Goal: Complete application form: Complete application form

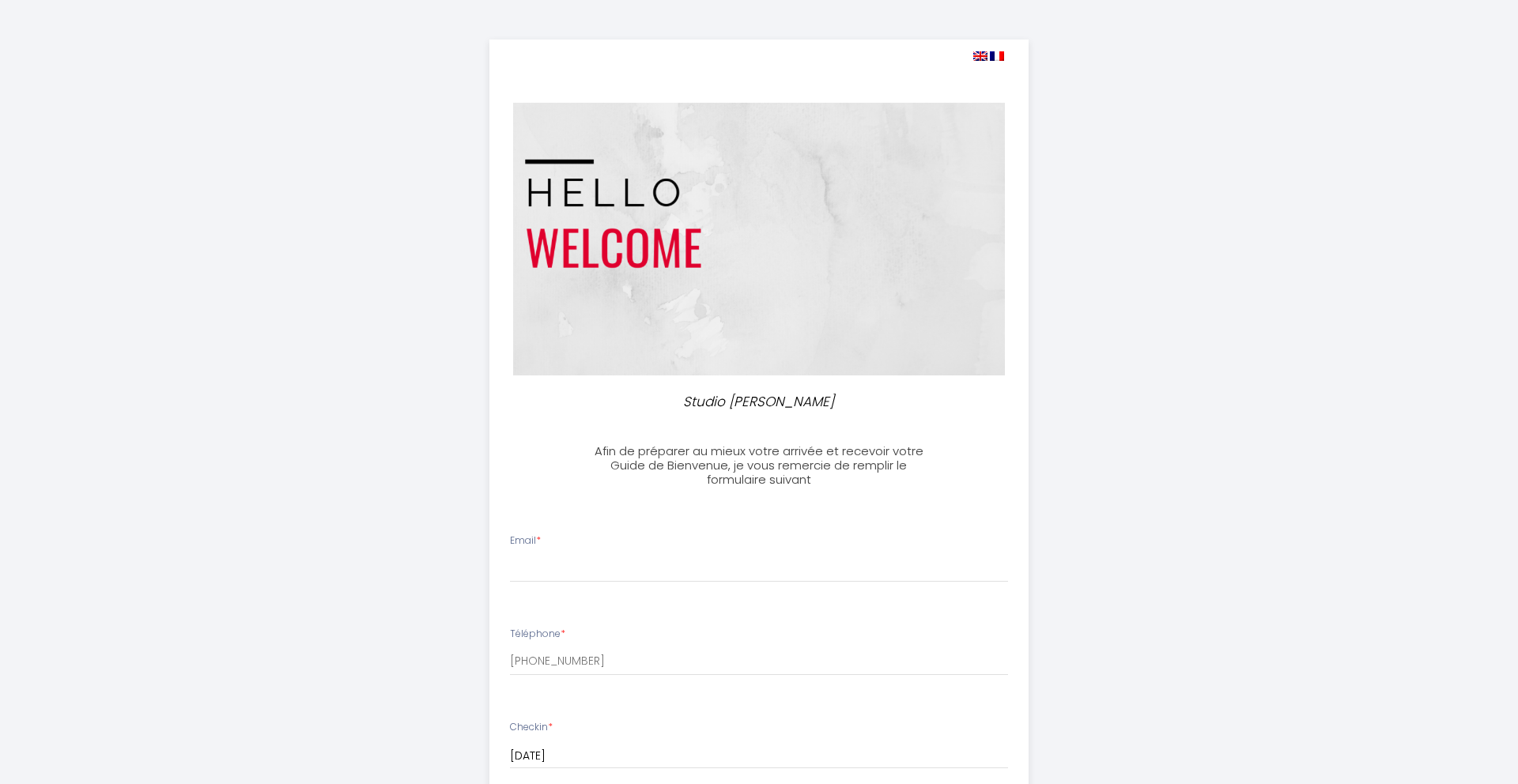
select select
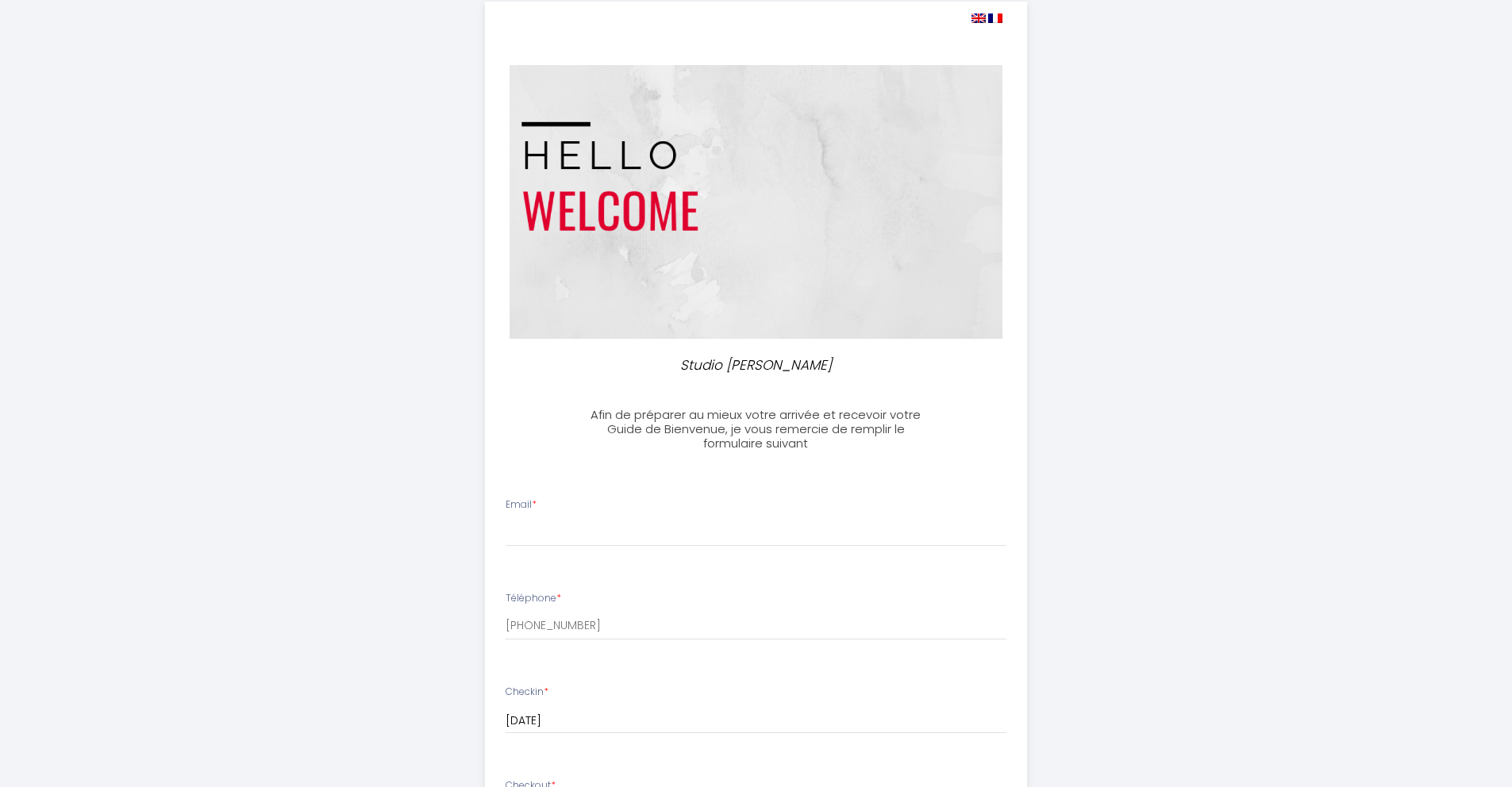
scroll to position [56, 0]
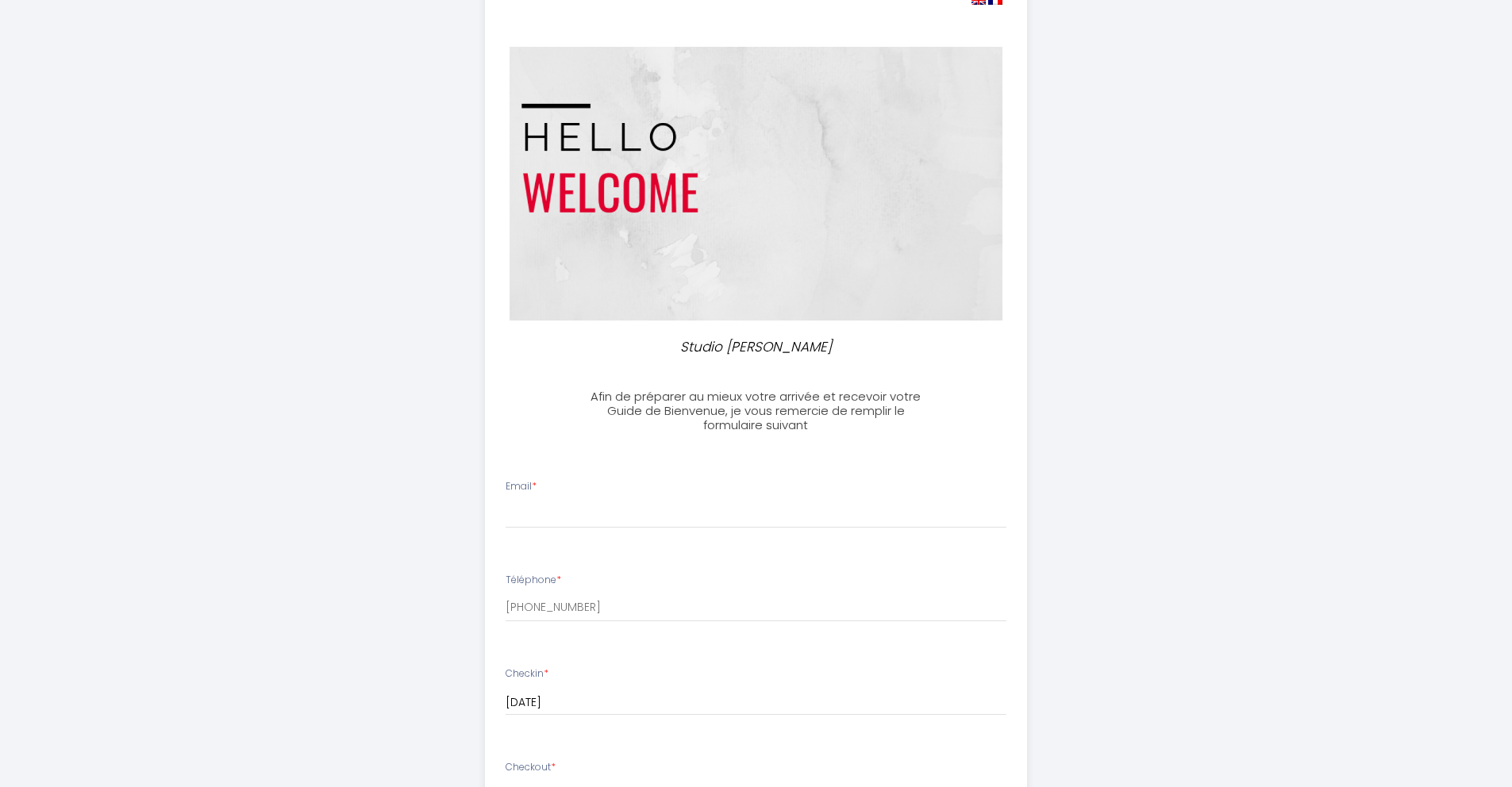
click at [718, 496] on div "Email *" at bounding box center [755, 503] width 521 height 49
click at [714, 498] on div "Email *" at bounding box center [755, 503] width 521 height 49
click at [717, 506] on input "Email *" at bounding box center [756, 514] width 500 height 29
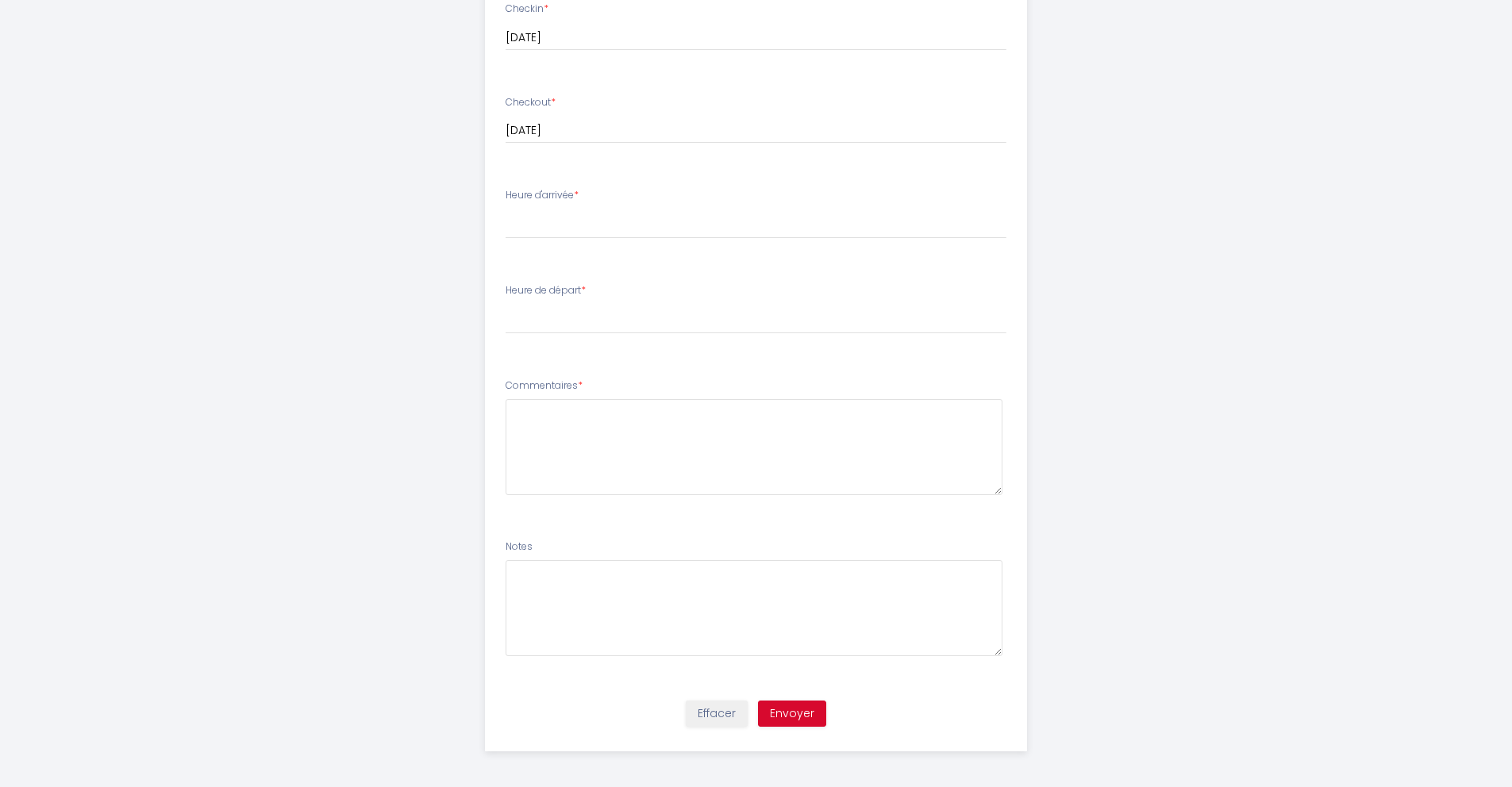
scroll to position [711, 0]
type input "[EMAIL_ADDRESS][DOMAIN_NAME]"
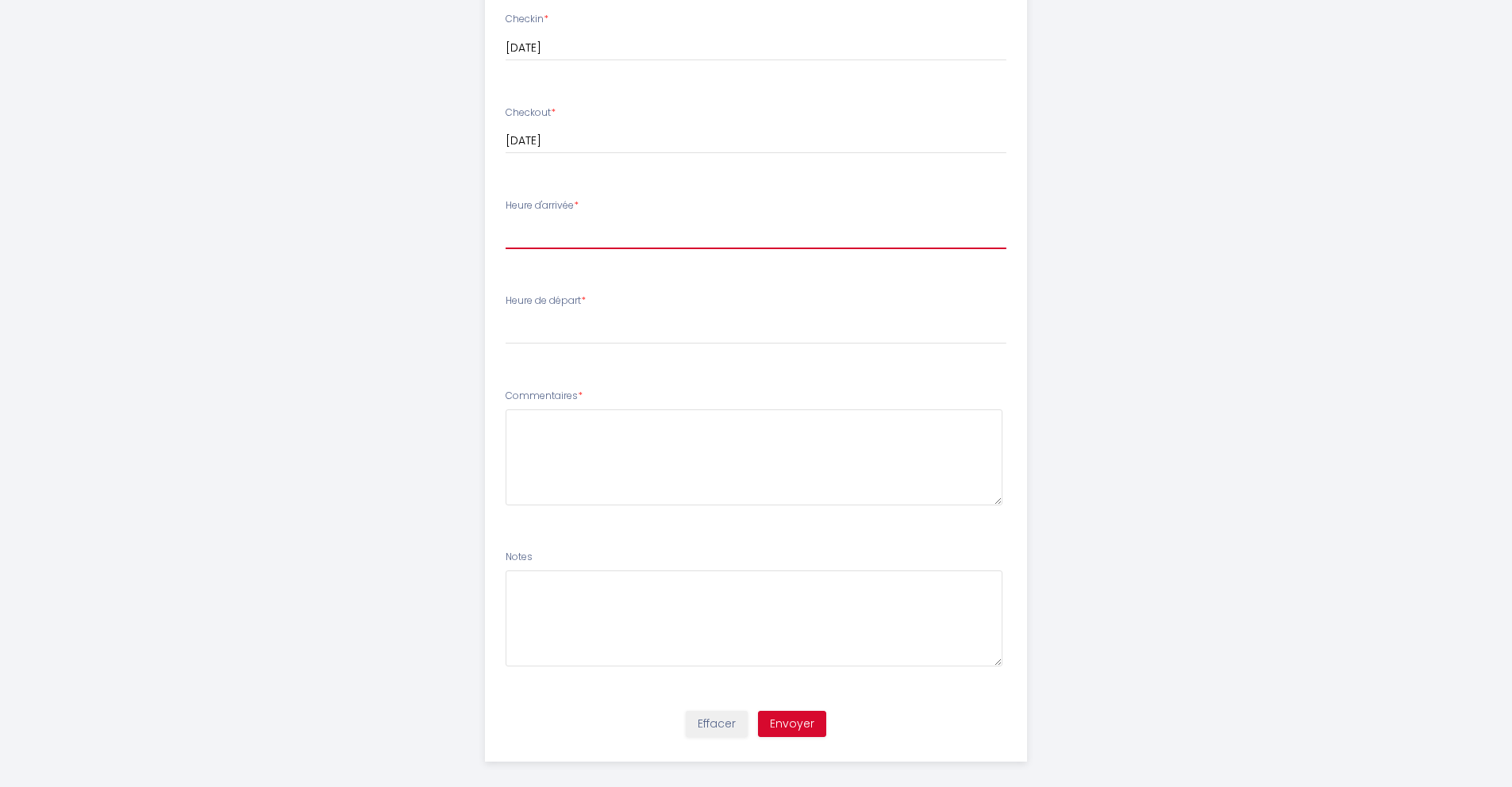
click at [578, 228] on select "17:00 17:30 18:00 18:30 19:00 19:30 20:00 20:30 21:00 21:30 22:00 22:30 23:00 2…" at bounding box center [756, 234] width 500 height 30
select select "17:00"
click at [506, 219] on select "17:00 17:30 18:00 18:30 19:00 19:30 20:00 20:30 21:00 21:30 22:00 22:30 23:00 2…" at bounding box center [756, 234] width 500 height 30
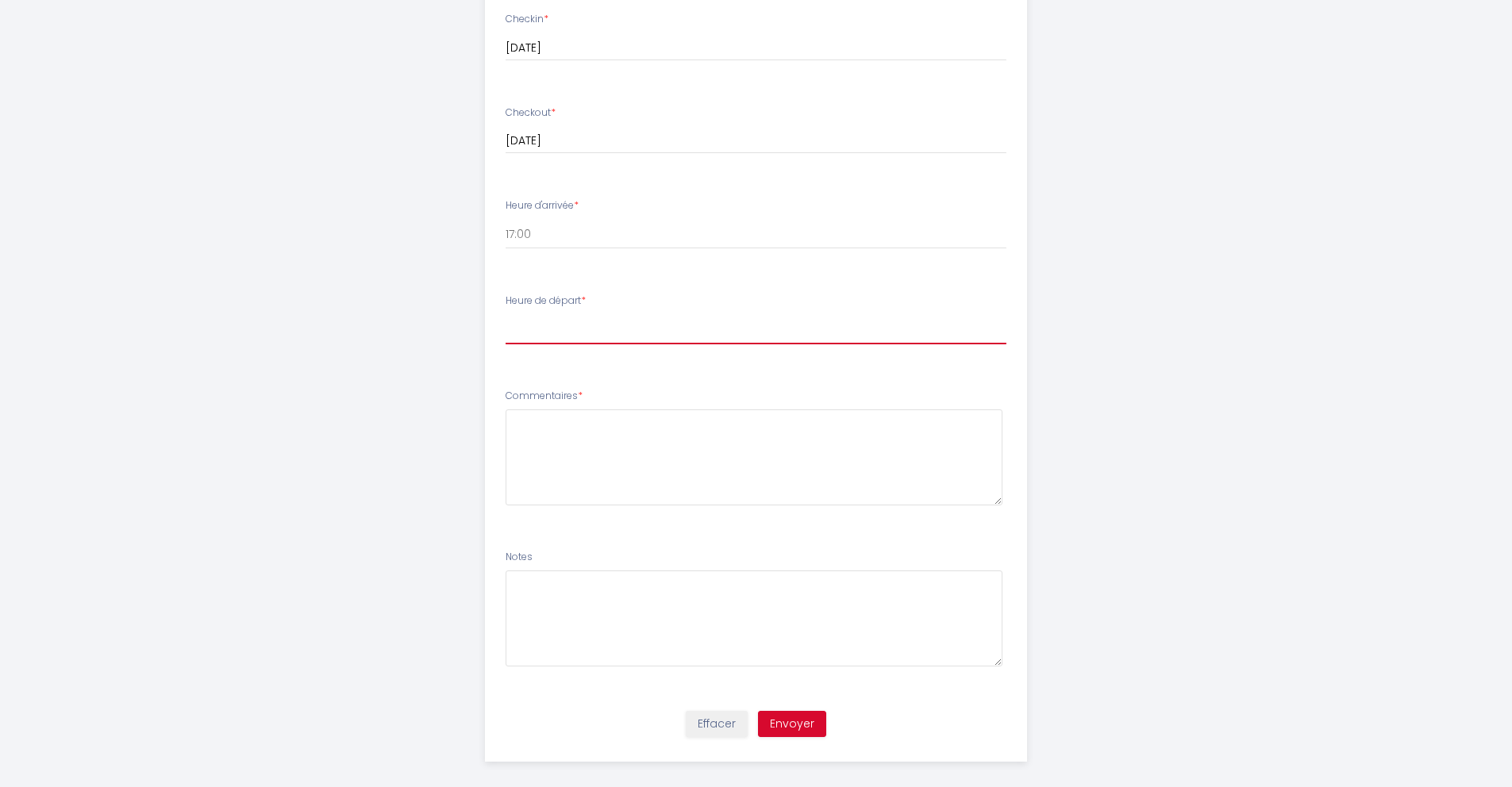
click at [568, 333] on select "00:00 00:30 01:00 01:30 02:00 02:30 03:00 03:30 04:00 04:30 05:00 05:30 06:00 0…" at bounding box center [756, 330] width 500 height 30
select select "11:00"
click at [506, 314] on select "00:00 00:30 01:00 01:30 02:00 02:30 03:00 03:30 04:00 04:30 05:00 05:30 06:00 0…" at bounding box center [756, 330] width 500 height 30
click at [559, 454] on textarea at bounding box center [754, 456] width 497 height 96
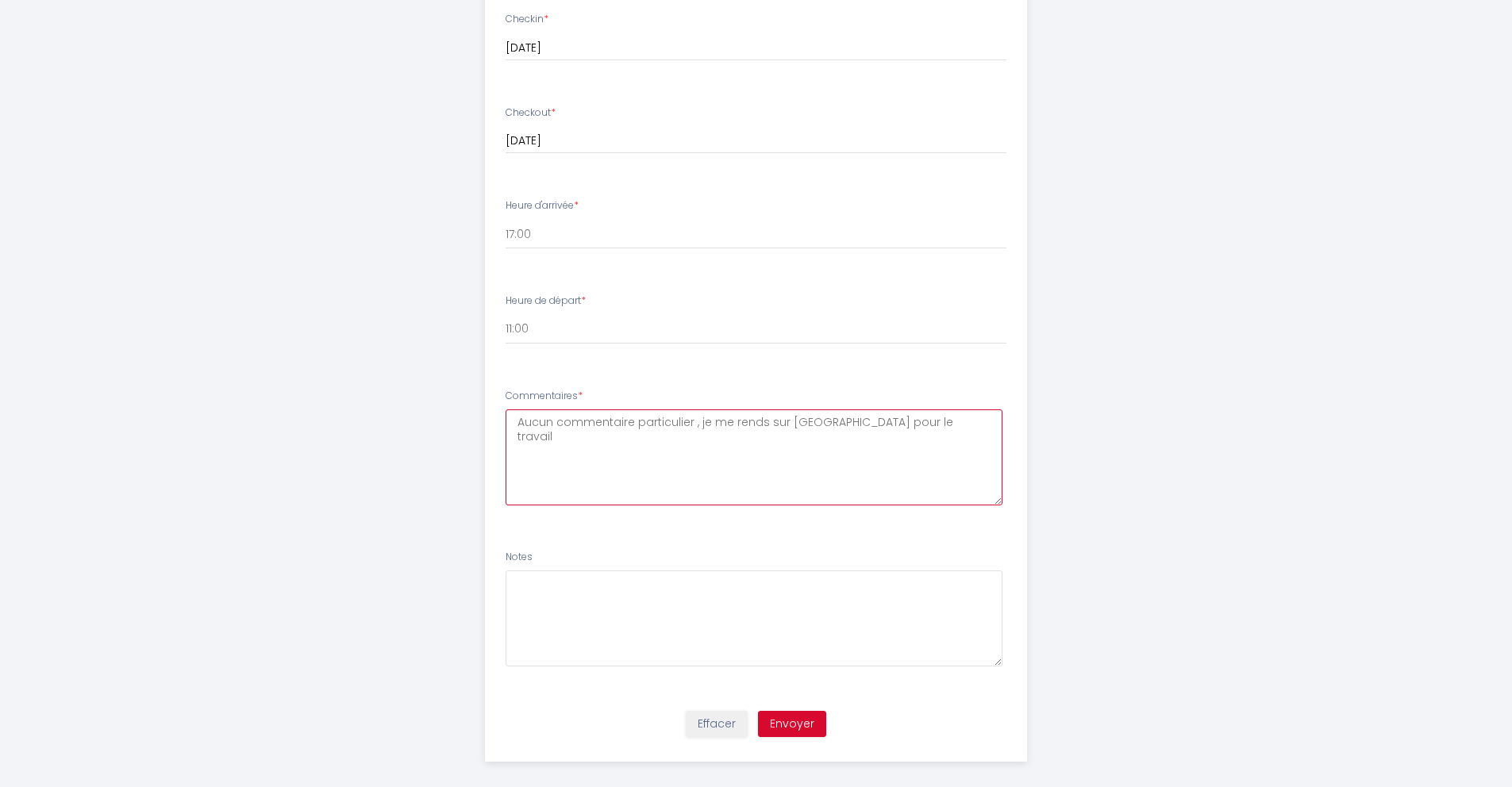
type textarea "Aucun commentaire particulier , je me rends sur [GEOGRAPHIC_DATA] pour le trava…"
click at [790, 717] on button "Envoyer" at bounding box center [792, 724] width 68 height 27
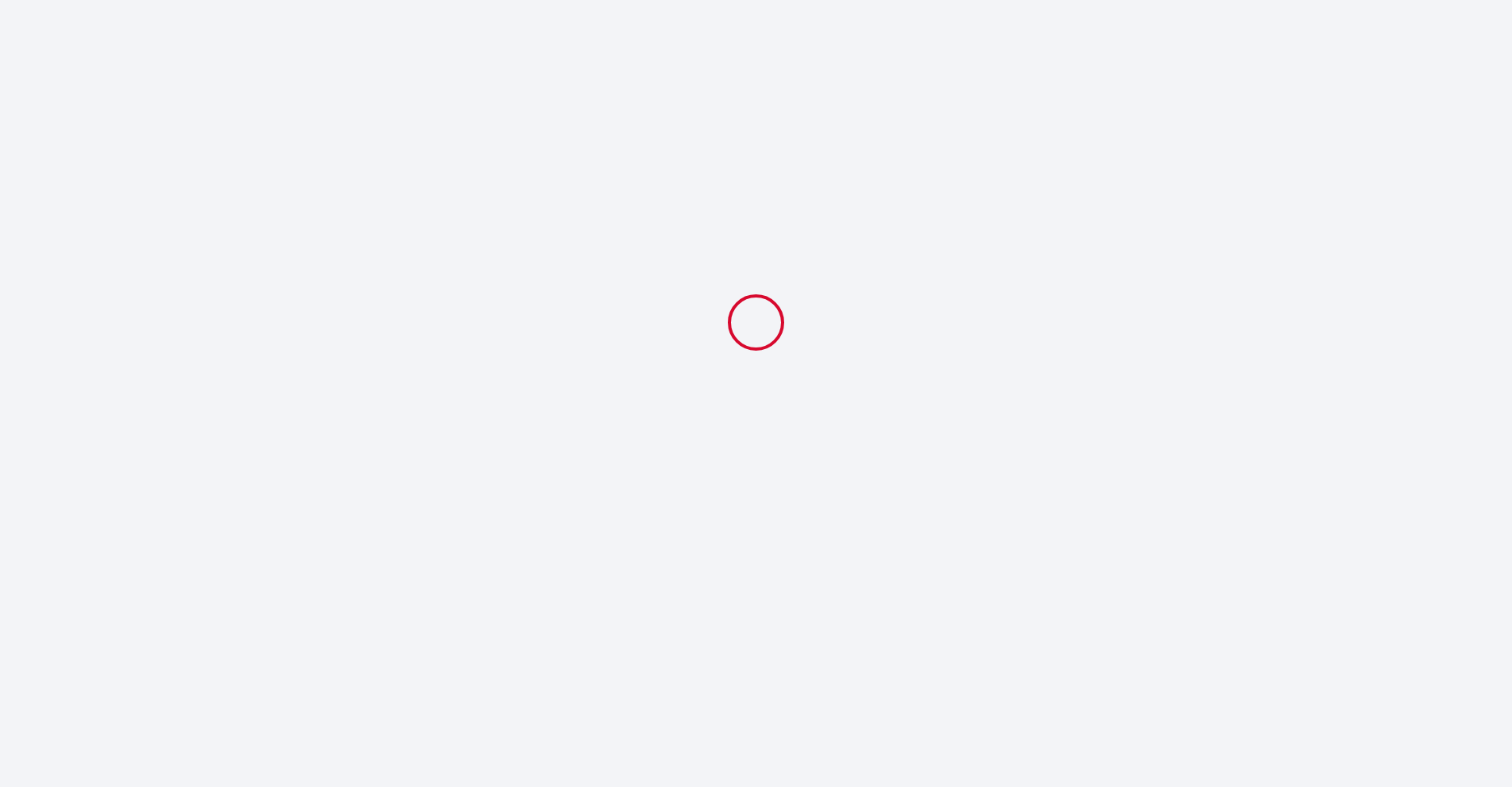
select select "11:00"
